Goal: Task Accomplishment & Management: Complete application form

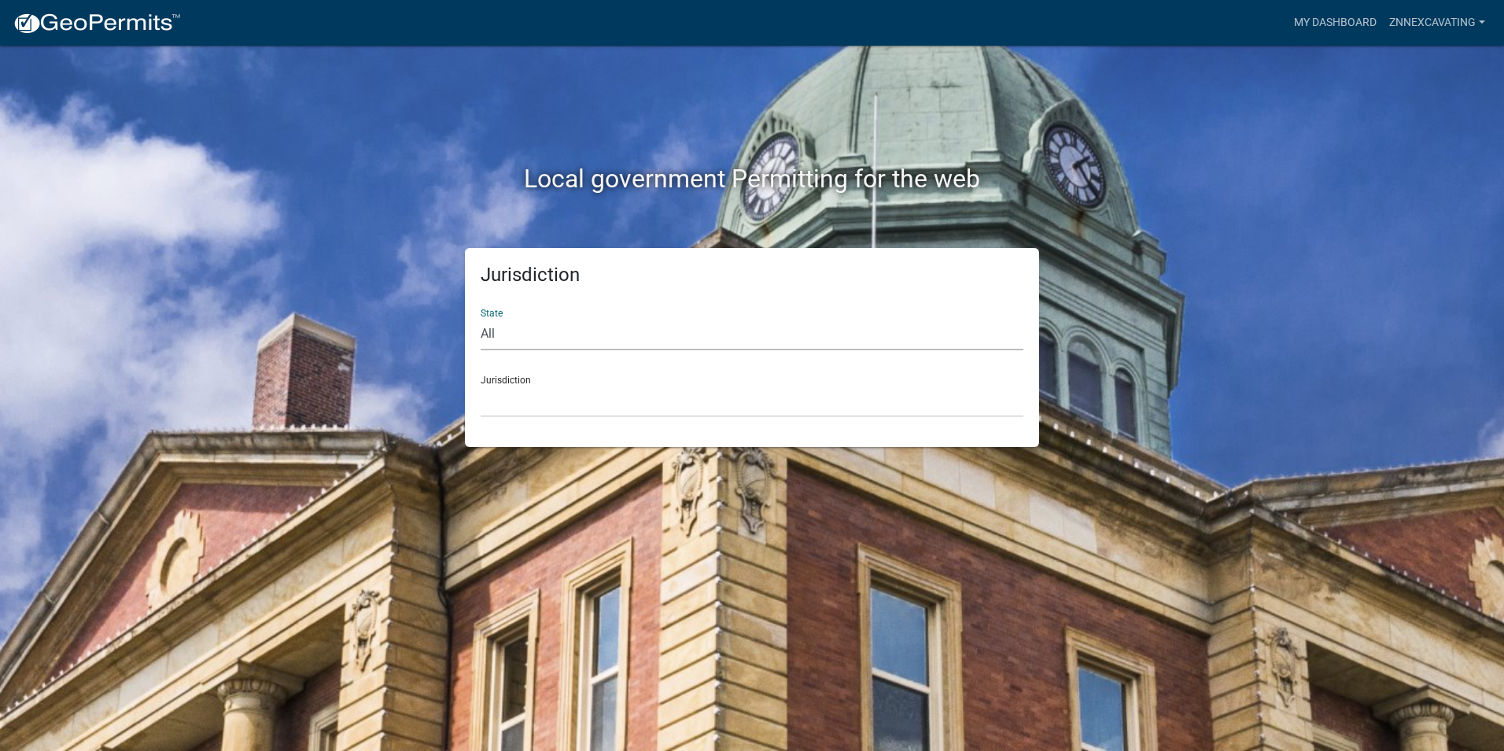
click at [540, 332] on select "All [US_STATE] [US_STATE] [US_STATE] [US_STATE] [US_STATE] [US_STATE] [US_STATE…" at bounding box center [752, 334] width 543 height 32
select select "[US_STATE]"
click at [481, 318] on select "All [US_STATE] [US_STATE] [US_STATE] [US_STATE] [US_STATE] [US_STATE] [US_STATE…" at bounding box center [752, 334] width 543 height 32
click at [537, 404] on select "City of [GEOGRAPHIC_DATA], [US_STATE] City of [GEOGRAPHIC_DATA], [US_STATE] Cit…" at bounding box center [752, 401] width 543 height 32
click at [402, 221] on div "Local government Permitting for the web" at bounding box center [752, 146] width 897 height 201
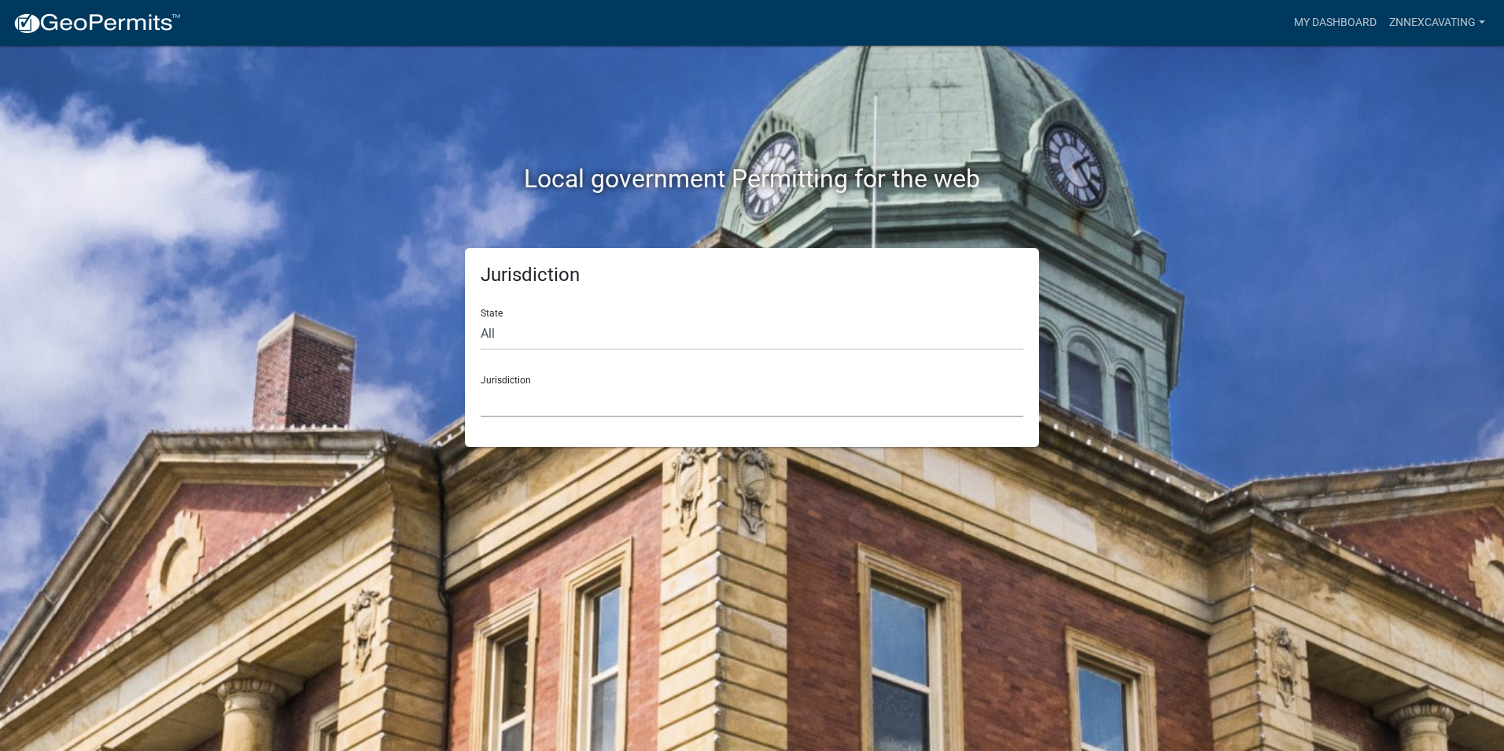
click at [559, 394] on select "City of [GEOGRAPHIC_DATA], [US_STATE] City of [GEOGRAPHIC_DATA], [US_STATE] Cit…" at bounding box center [752, 401] width 543 height 32
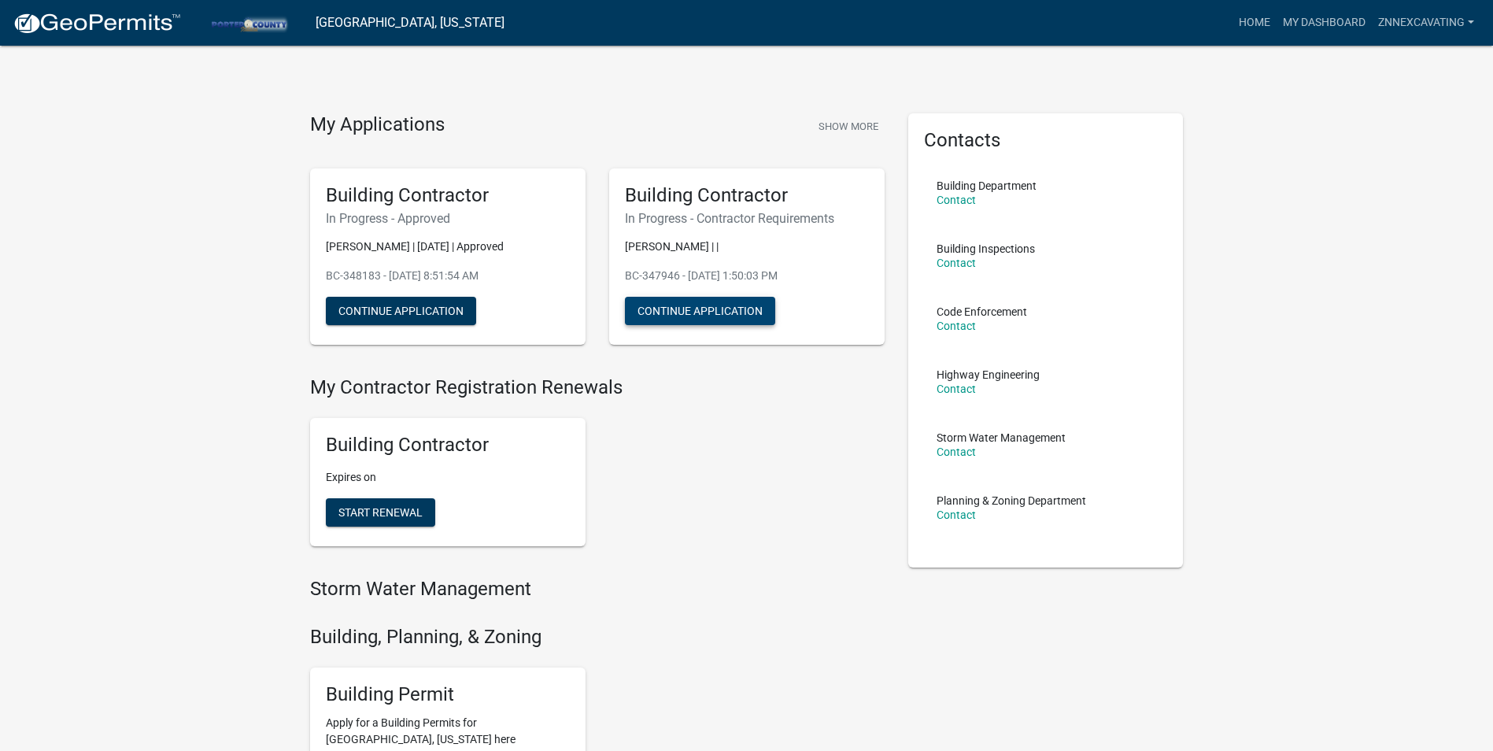
click at [677, 313] on button "Continue Application" at bounding box center [700, 311] width 150 height 28
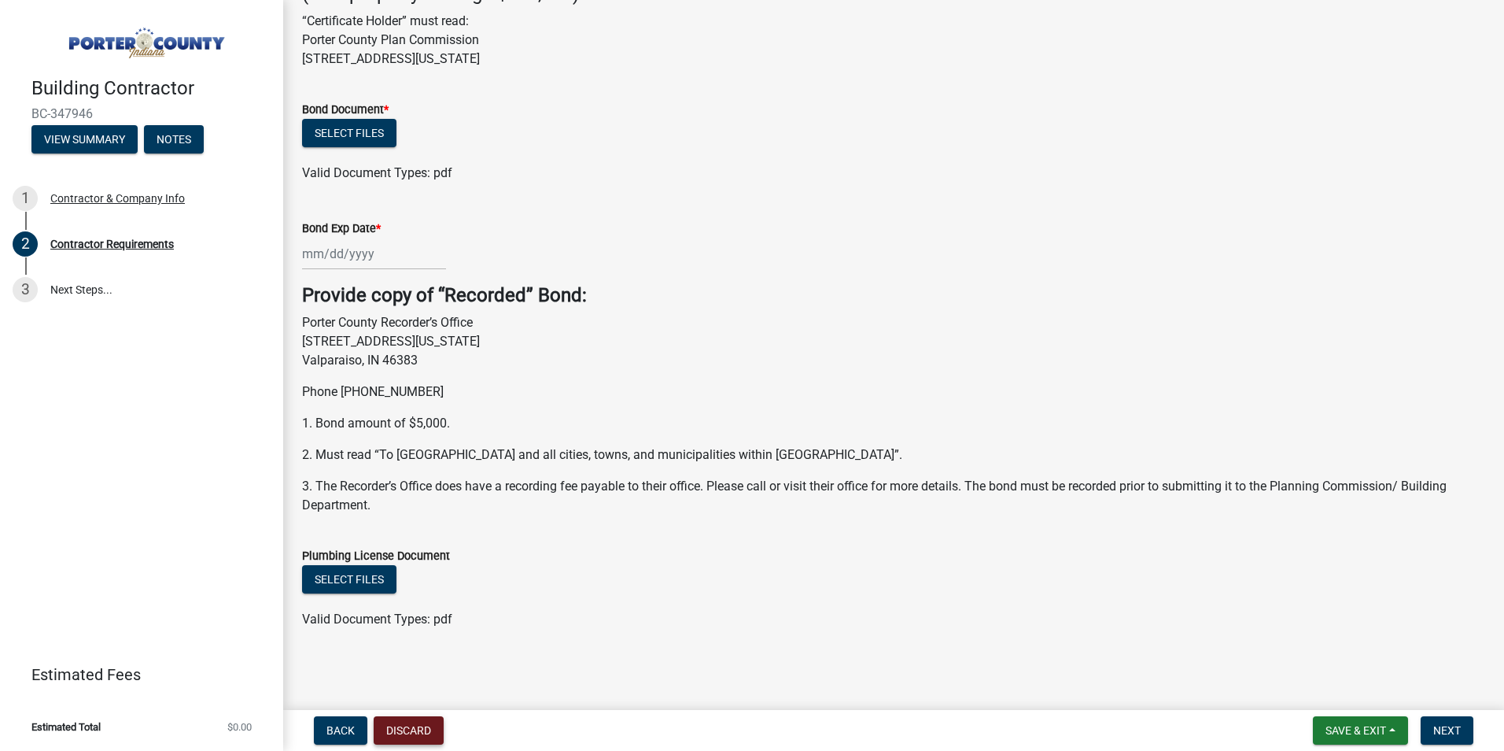
scroll to position [588, 0]
click at [423, 728] on button "Discard" at bounding box center [409, 730] width 70 height 28
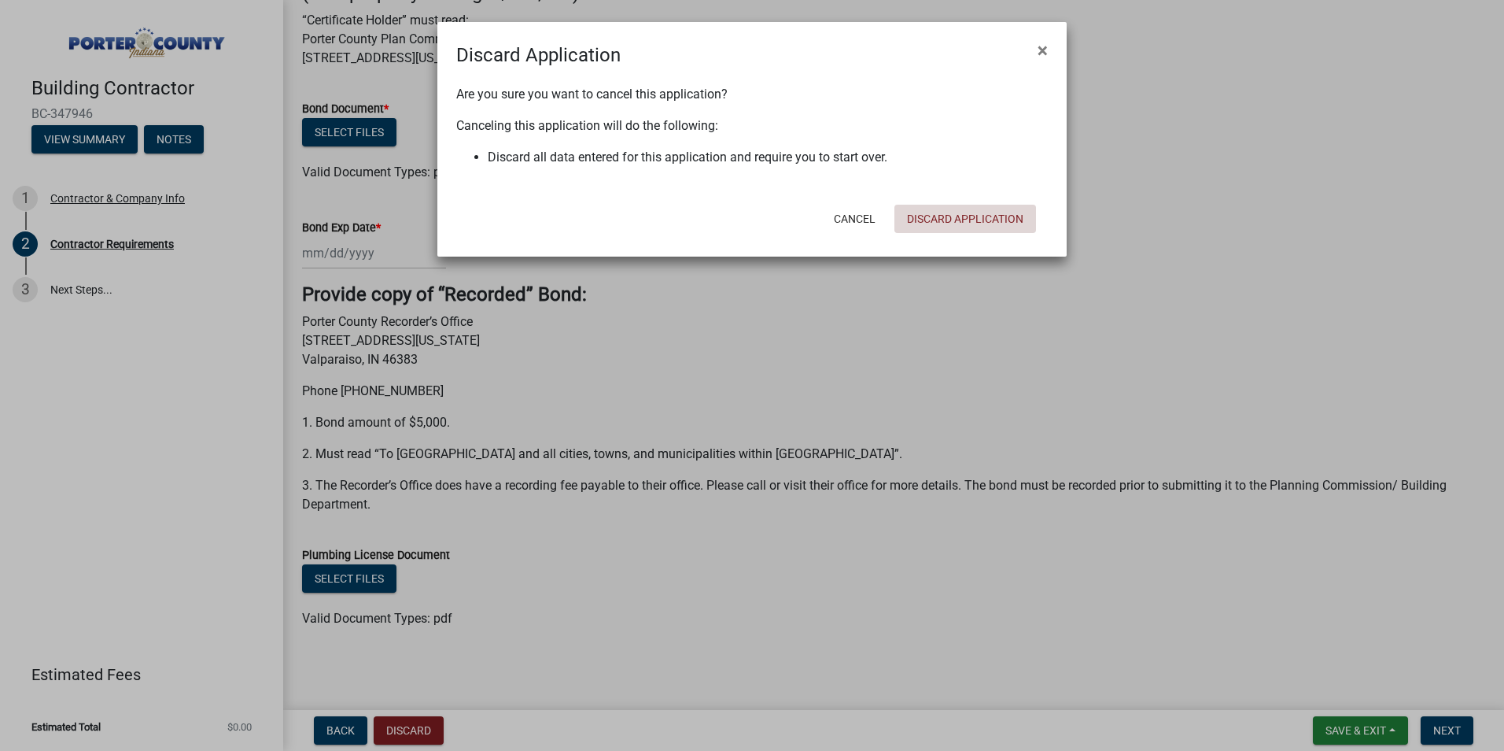
click at [997, 220] on button "Discard Application" at bounding box center [966, 219] width 142 height 28
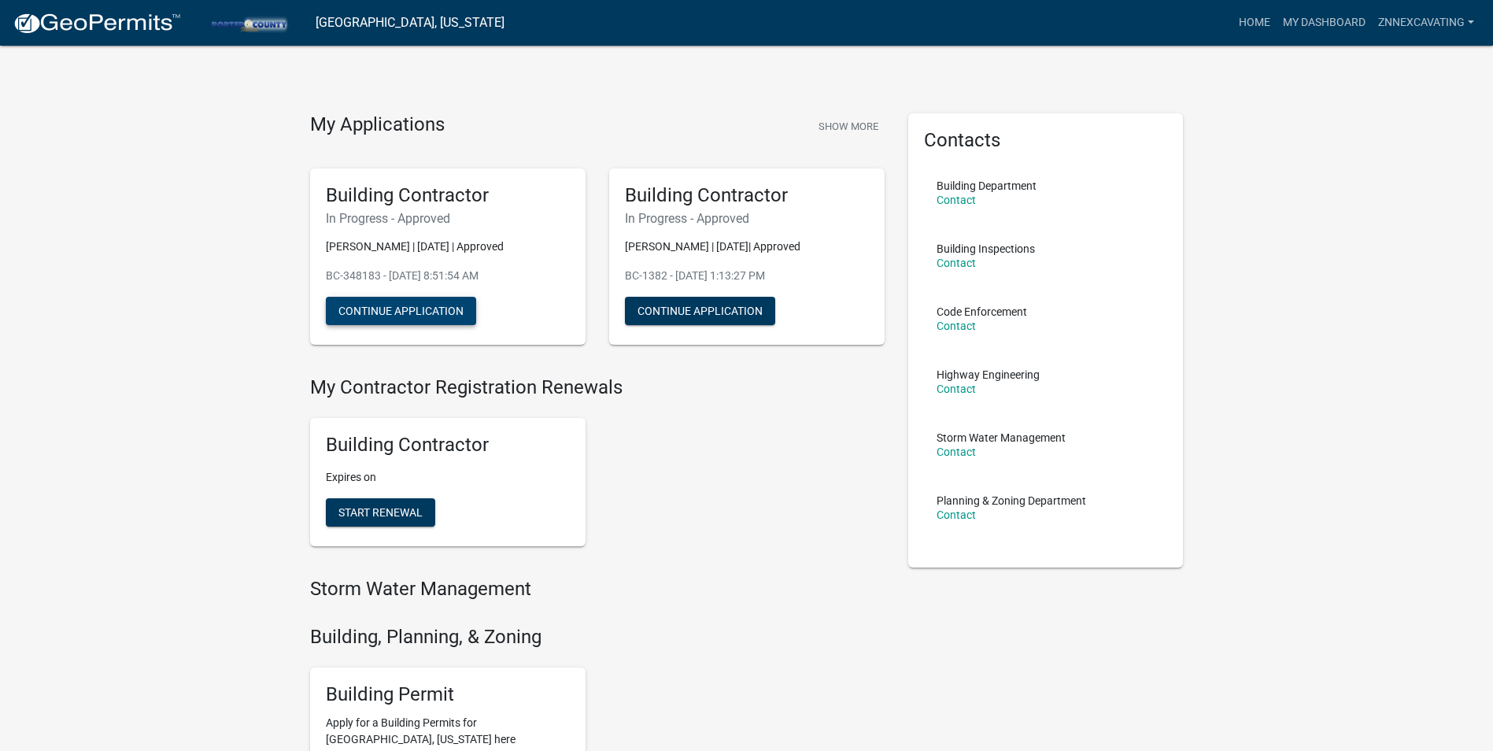
click at [422, 309] on button "Continue Application" at bounding box center [401, 311] width 150 height 28
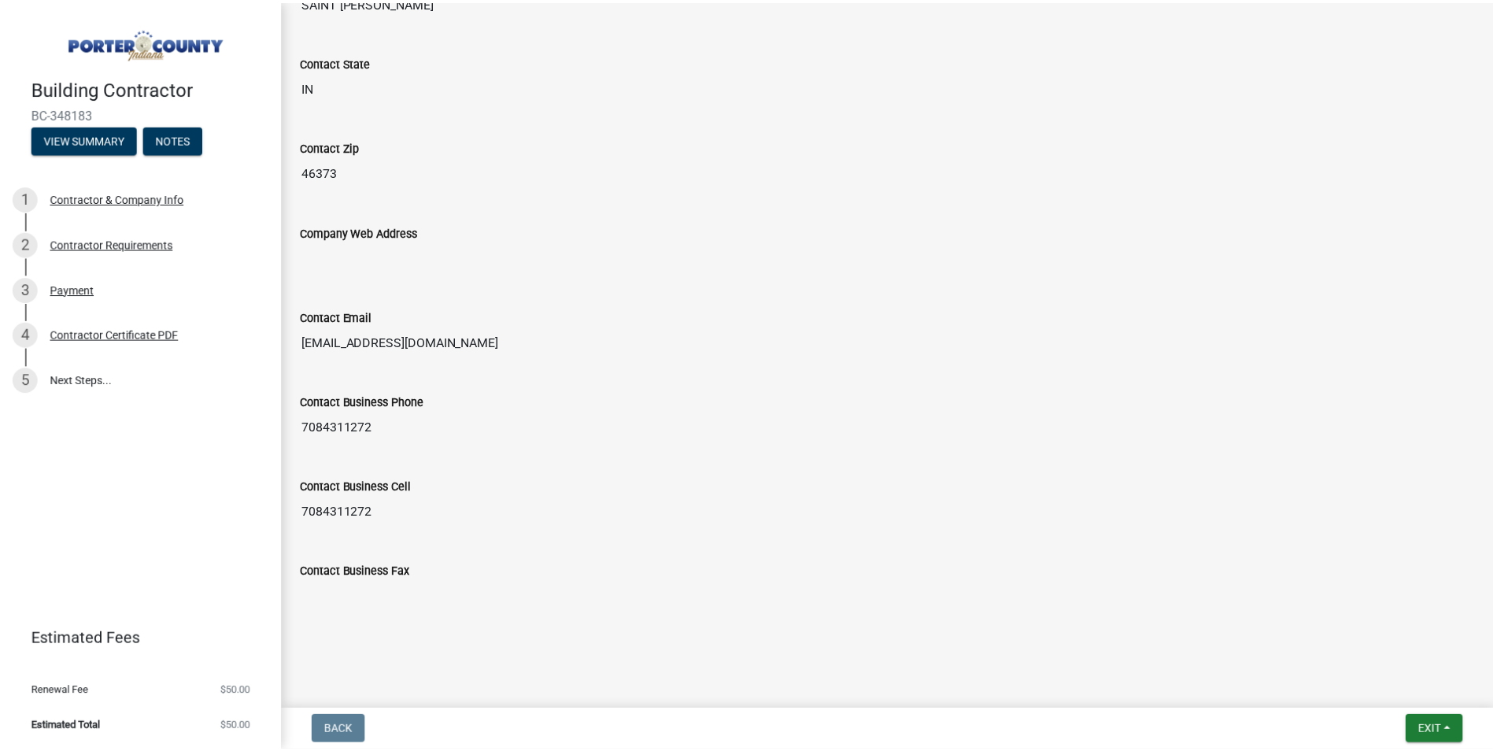
scroll to position [755, 0]
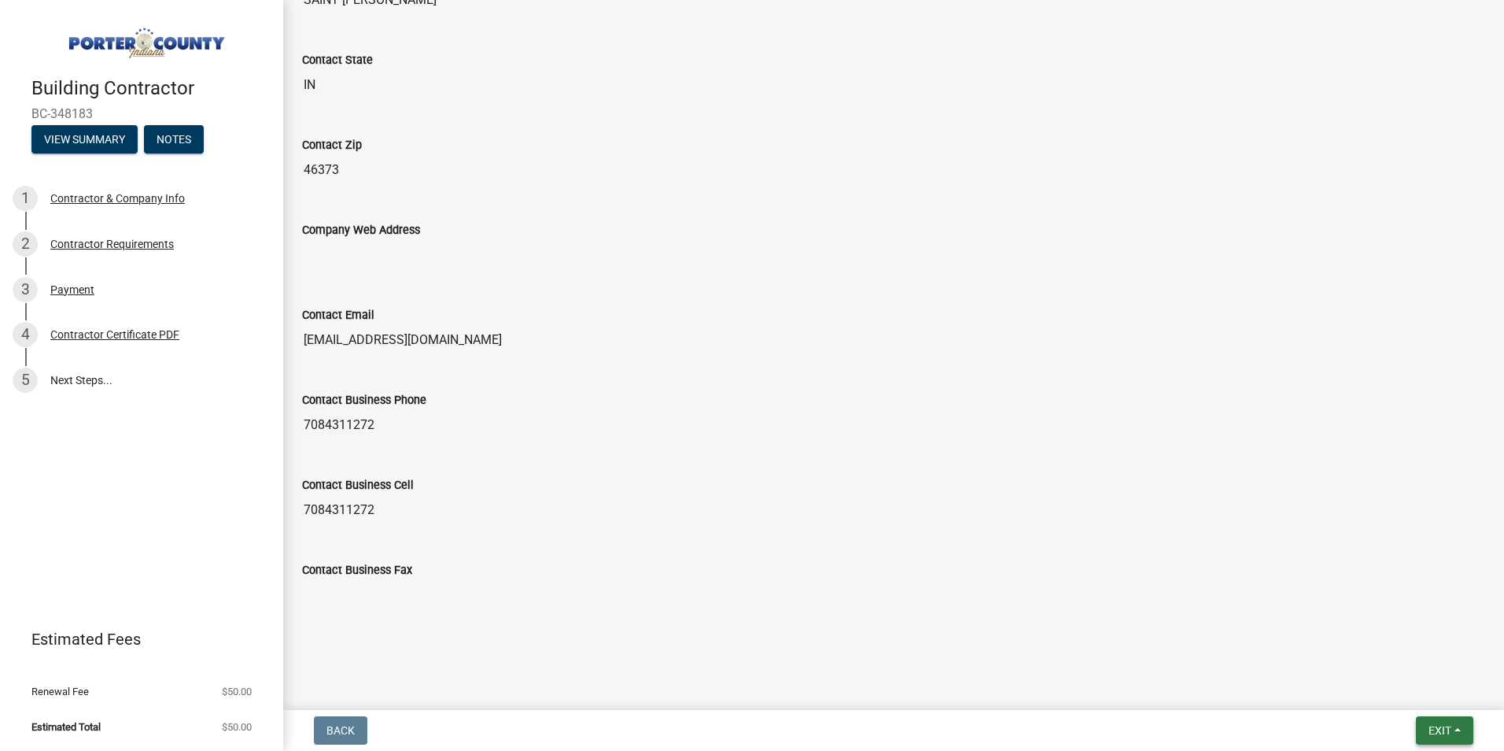
click at [1433, 727] on span "Exit" at bounding box center [1440, 730] width 23 height 13
drag, startPoint x: 1378, startPoint y: 688, endPoint x: 1313, endPoint y: 661, distance: 70.1
click at [1377, 688] on button "Save & Exit" at bounding box center [1411, 689] width 126 height 38
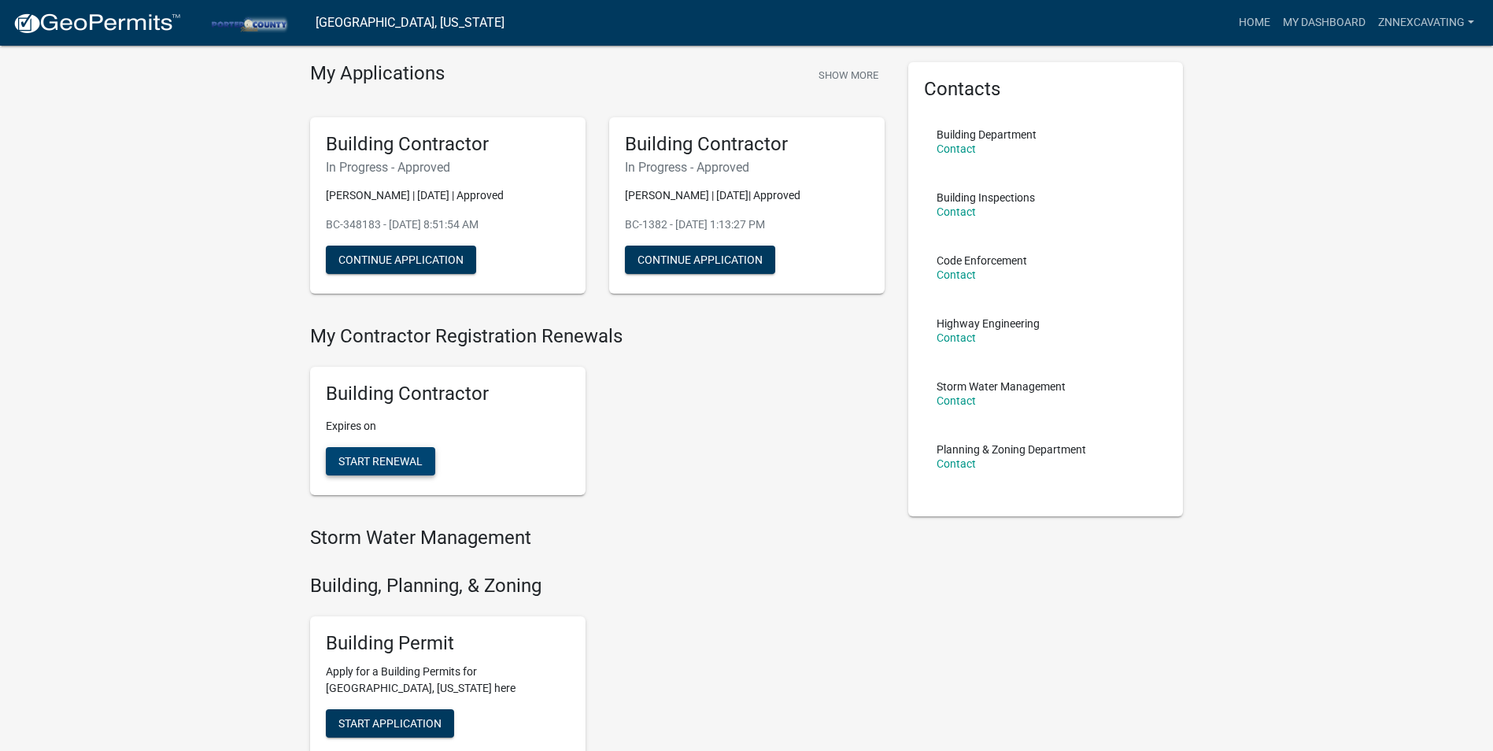
scroll to position [79, 0]
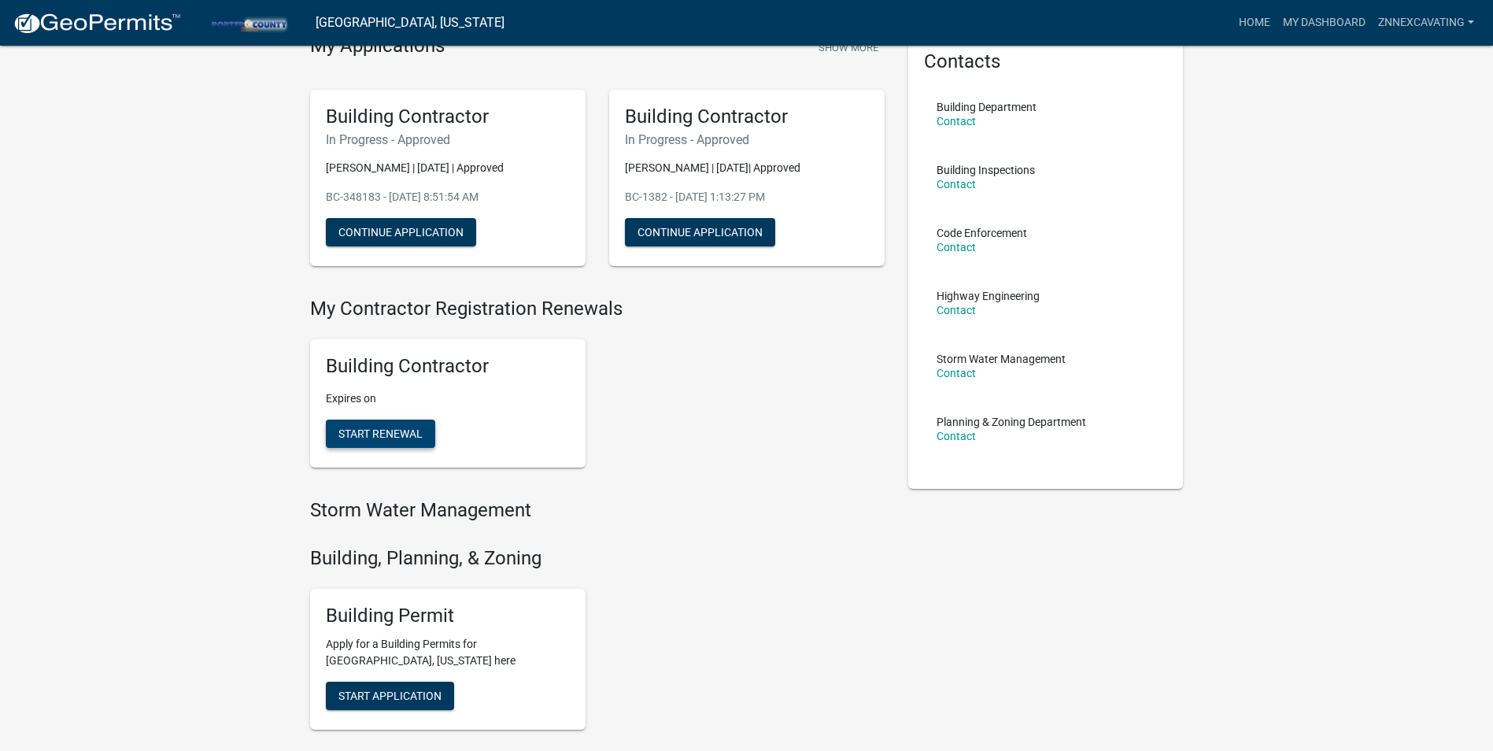
click at [370, 430] on span "Start Renewal" at bounding box center [380, 433] width 84 height 13
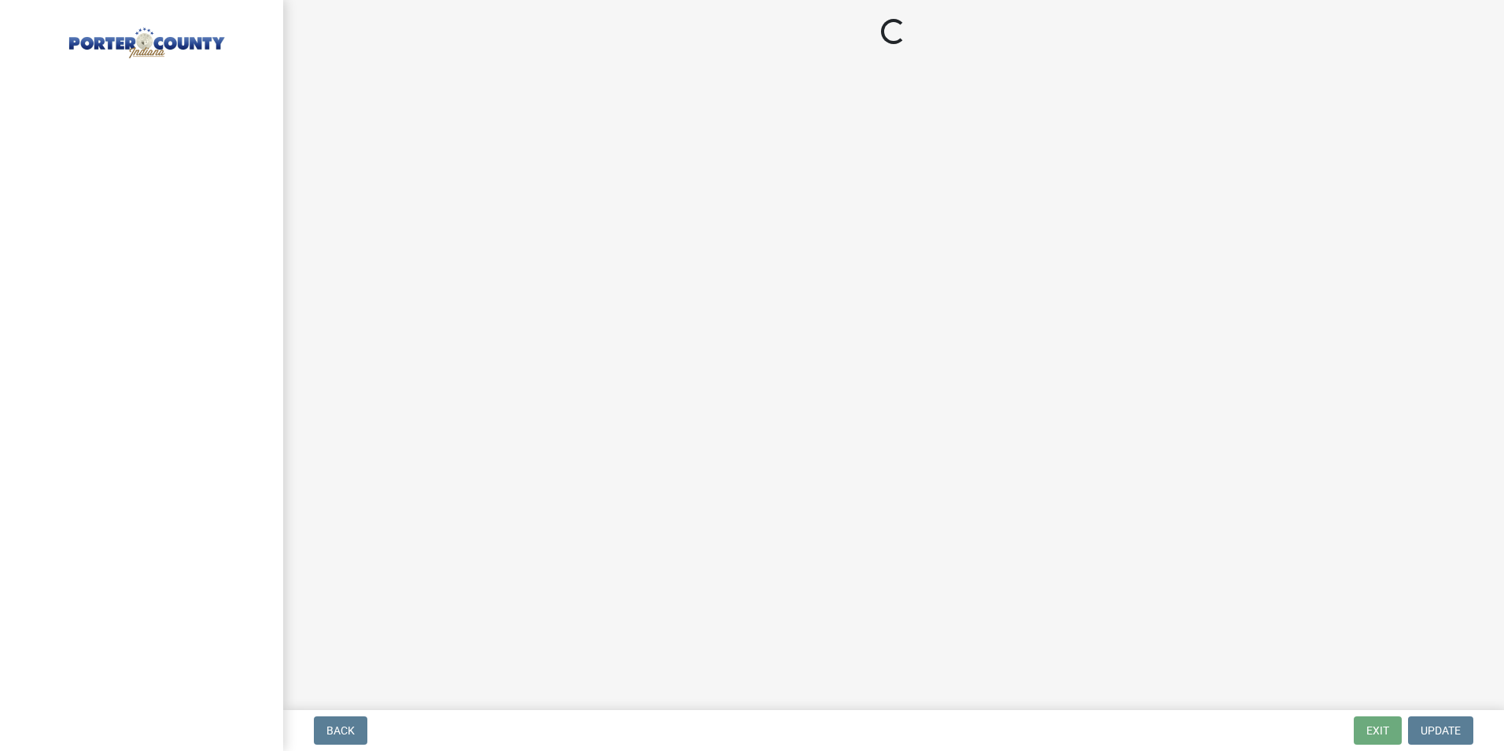
select select "IN"
